Goal: Information Seeking & Learning: Find specific fact

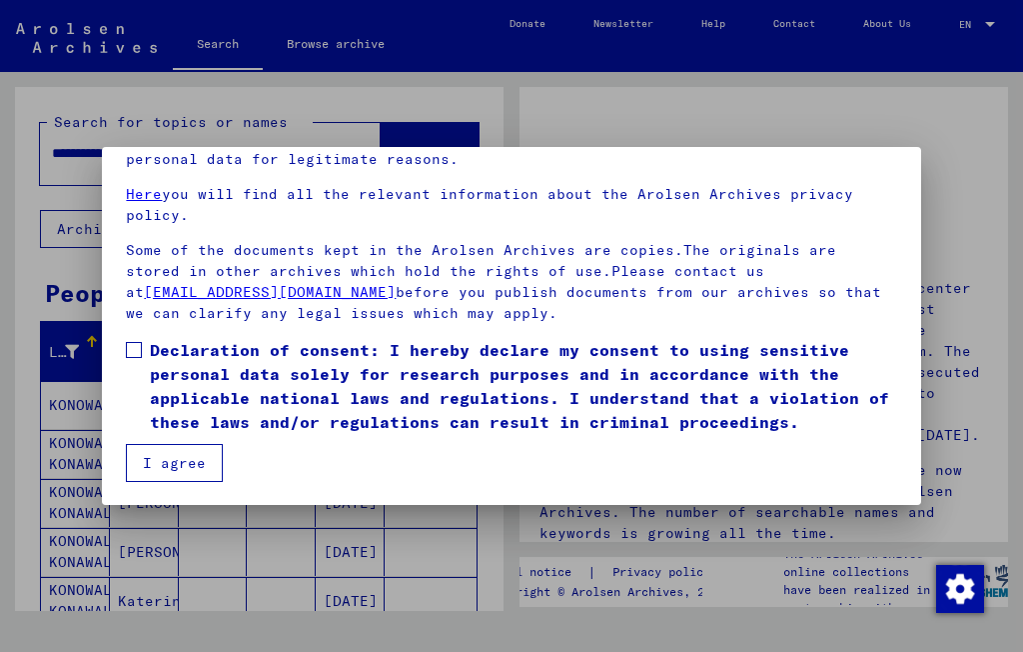
scroll to position [165, 0]
click at [153, 342] on span "Declaration of consent: I hereby declare my consent to using sensitive personal…" at bounding box center [523, 386] width 747 height 96
click at [195, 478] on button "I agree" at bounding box center [174, 463] width 97 height 38
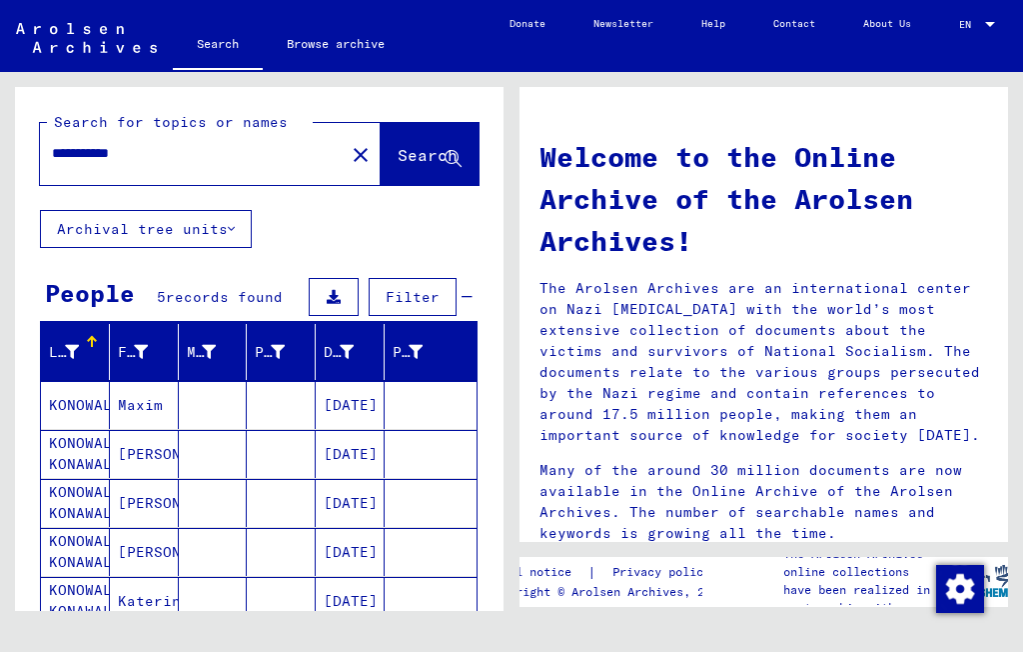
click at [212, 144] on input "**********" at bounding box center [186, 153] width 269 height 21
type input "*"
type input "******"
click at [398, 162] on span "Search" at bounding box center [428, 155] width 60 height 20
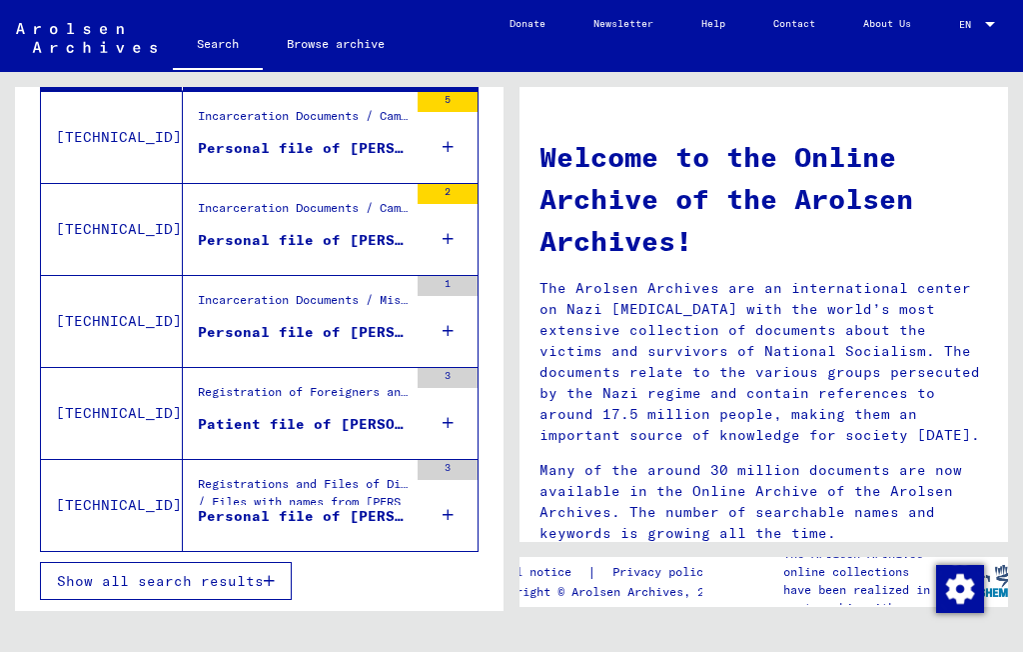
scroll to position [448, 0]
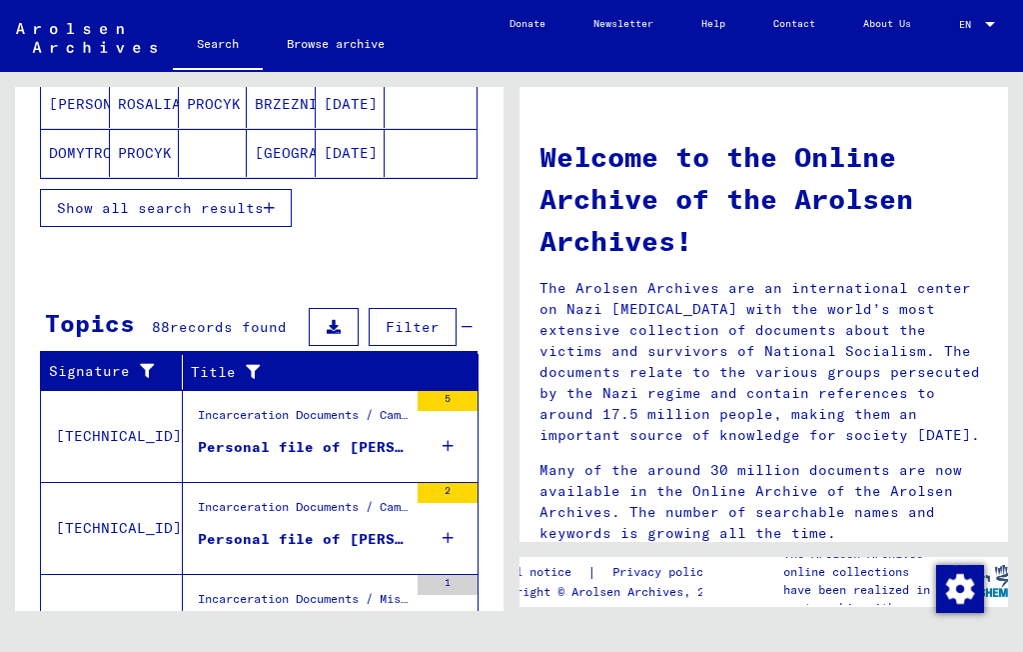
click at [275, 578] on div "Incarceration Documents / Miscellaneous / Gestapo / Gestapo Wuerzburg Files / D…" at bounding box center [295, 620] width 225 height 91
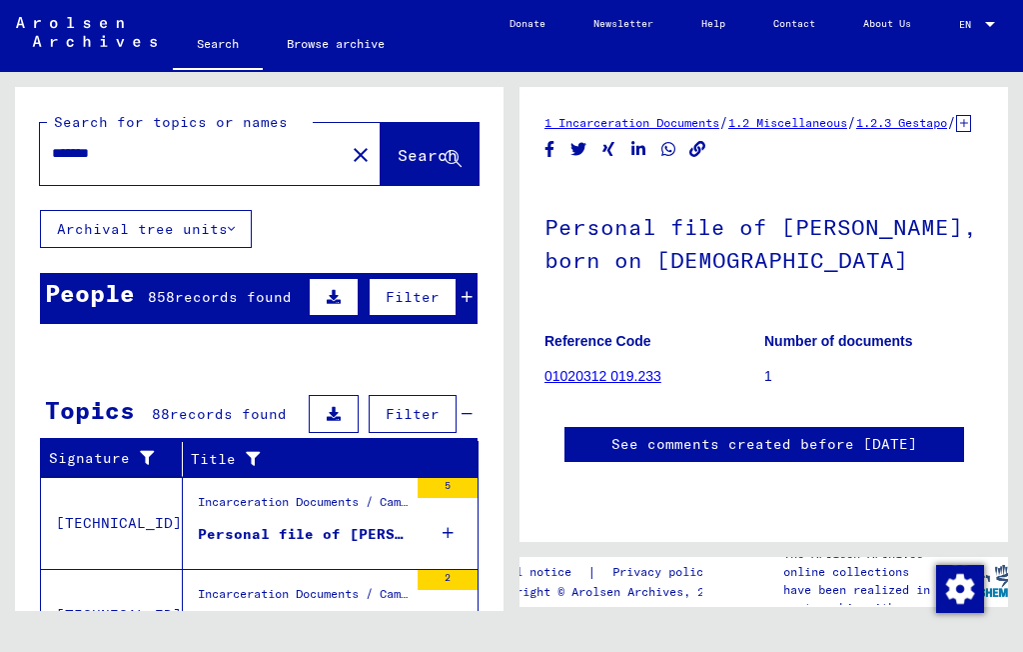
click at [281, 275] on div "People 858 records found Filter" at bounding box center [259, 298] width 438 height 51
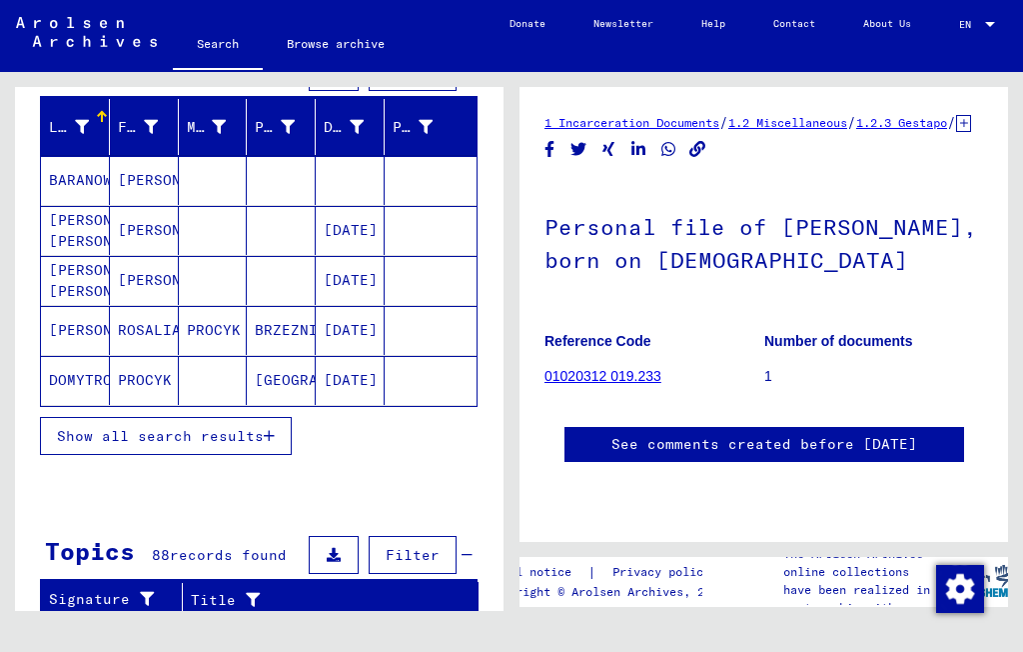
scroll to position [140, 0]
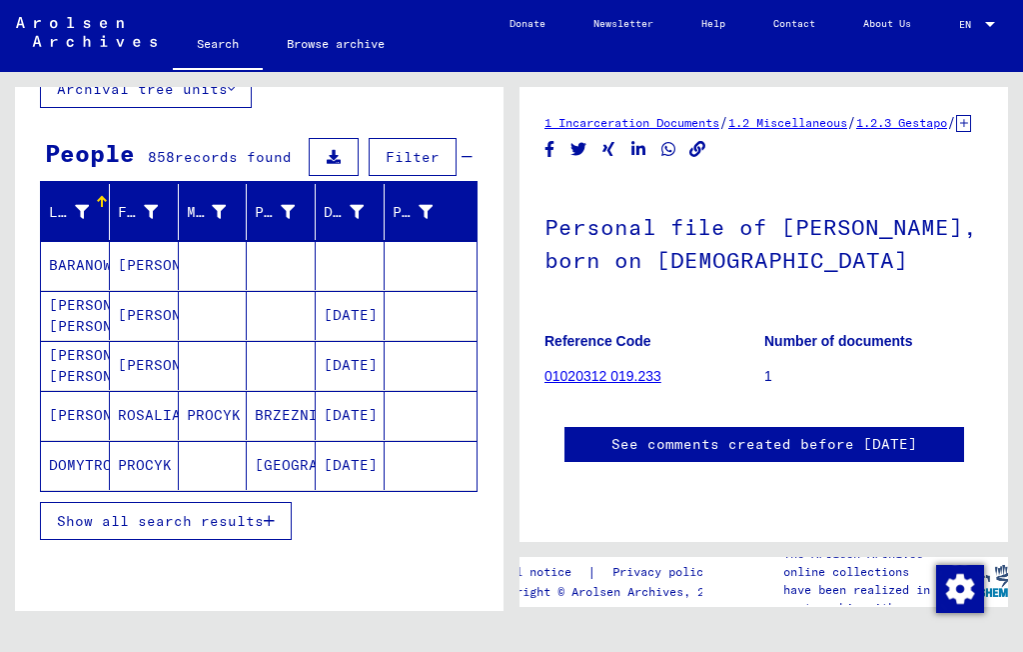
click at [236, 522] on span "Show all search results" at bounding box center [160, 521] width 207 height 18
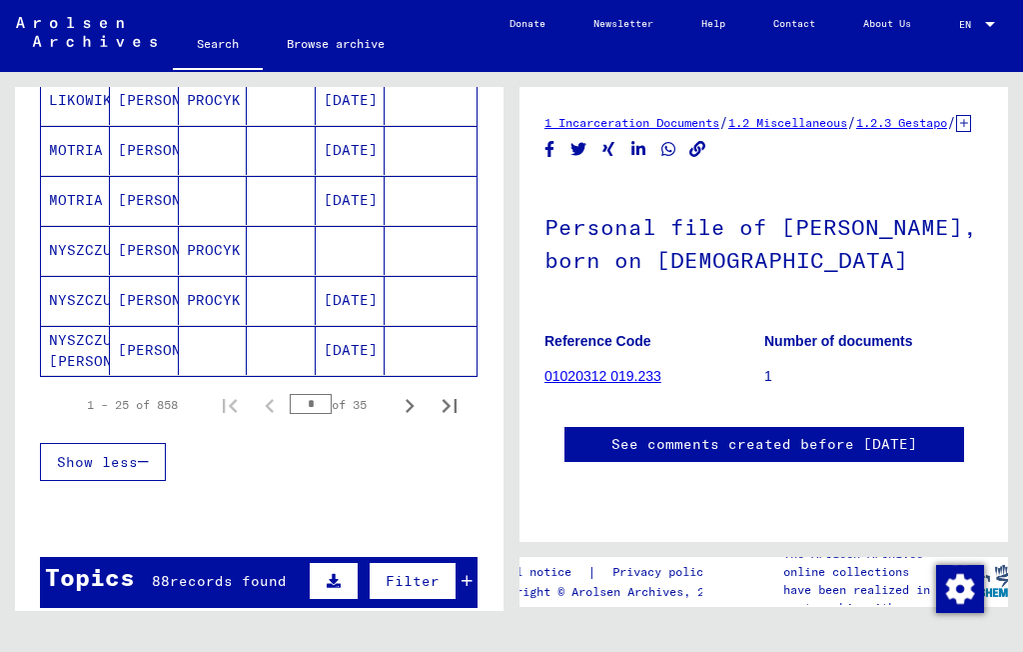
scroll to position [1262, 0]
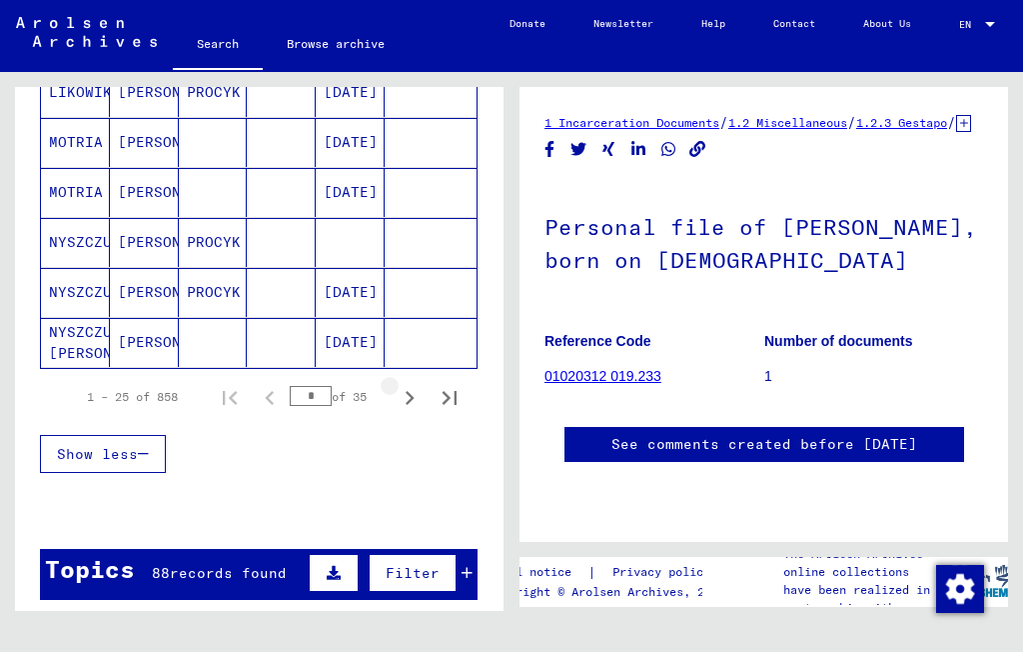
click at [415, 400] on icon "Next page" at bounding box center [410, 398] width 28 height 28
type input "*"
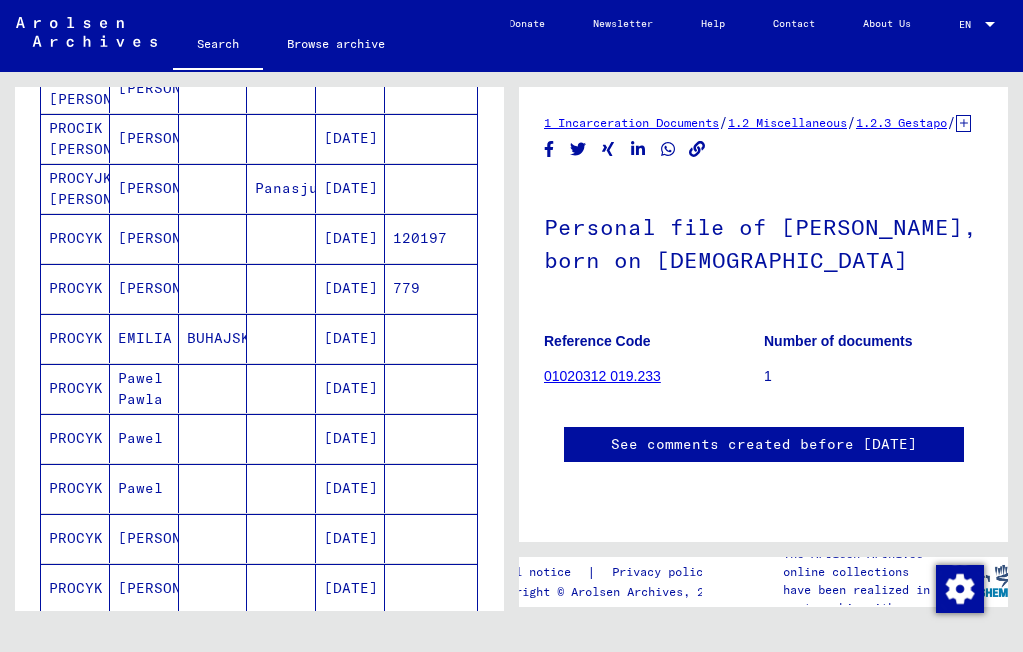
scroll to position [568, 0]
click at [159, 341] on mat-cell "EMILIA" at bounding box center [144, 337] width 69 height 49
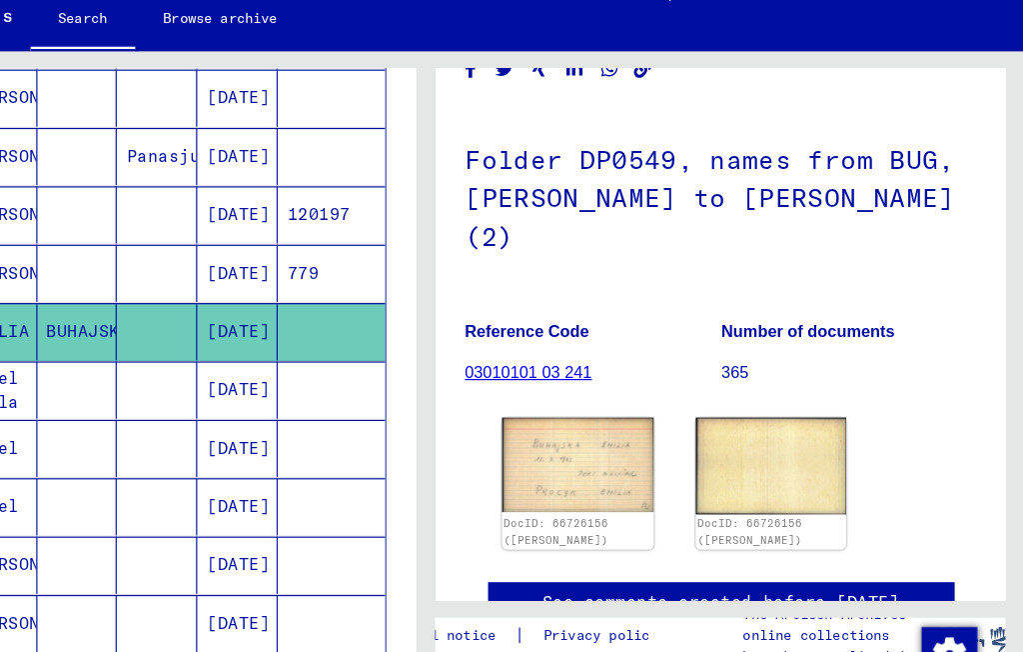
scroll to position [103, 0]
